Goal: Entertainment & Leisure: Consume media (video, audio)

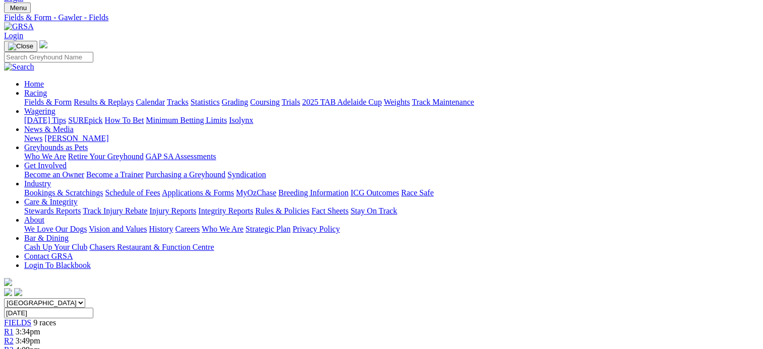
scroll to position [26, 0]
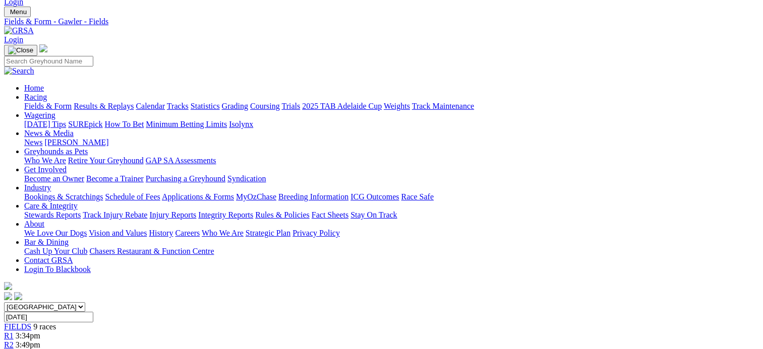
click at [134, 102] on link "Results & Replays" at bounding box center [104, 106] width 60 height 9
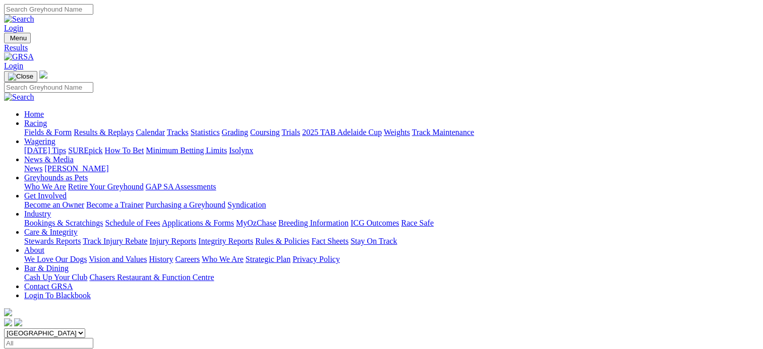
click at [74, 349] on span "12 races" at bounding box center [60, 353] width 27 height 9
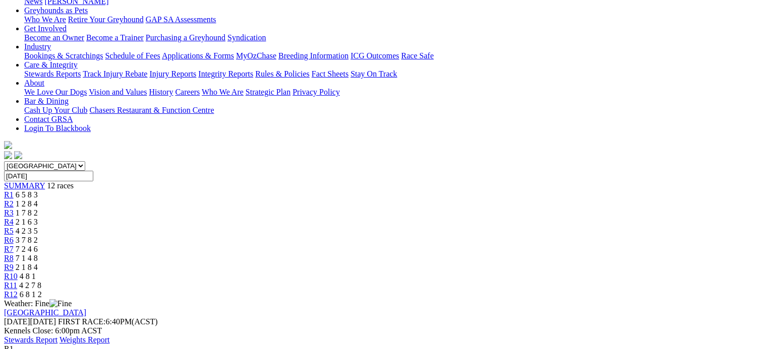
scroll to position [195, 0]
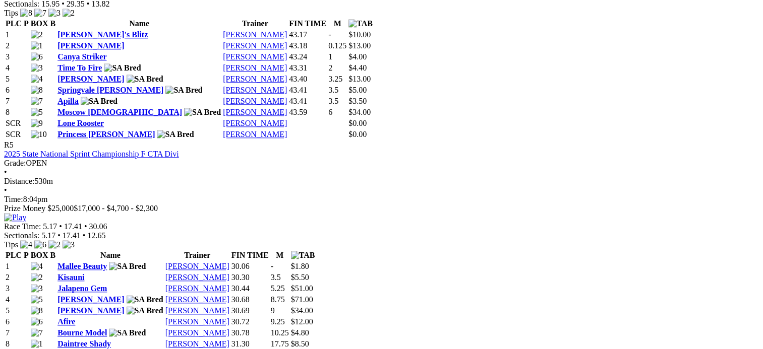
scroll to position [1185, 0]
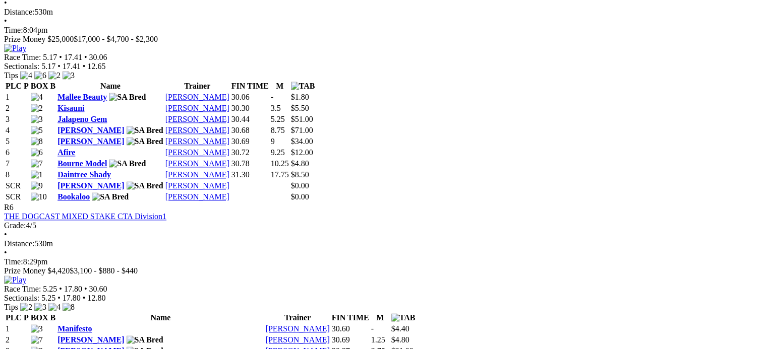
scroll to position [1426, 0]
